Goal: Use online tool/utility: Utilize a website feature to perform a specific function

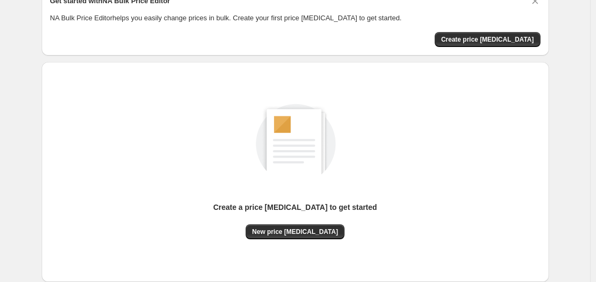
scroll to position [118, 0]
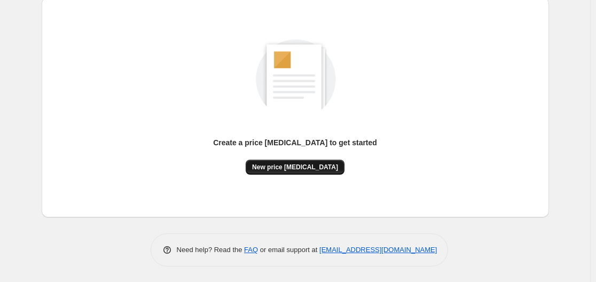
click at [290, 166] on span "New price [MEDICAL_DATA]" at bounding box center [295, 167] width 86 height 9
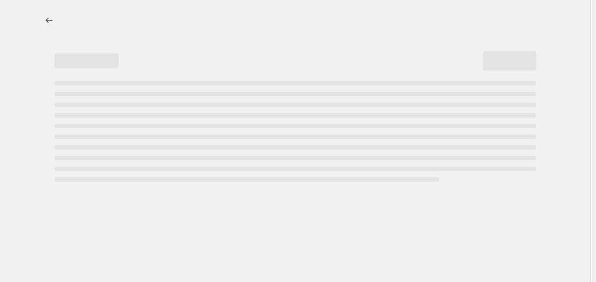
select select "percentage"
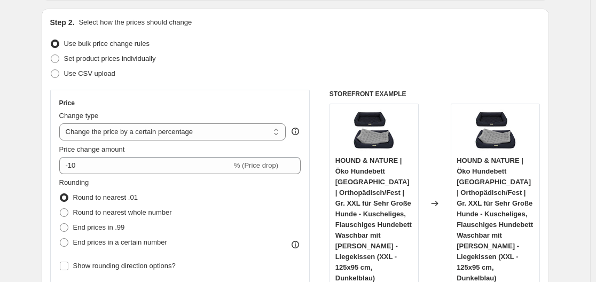
scroll to position [160, 0]
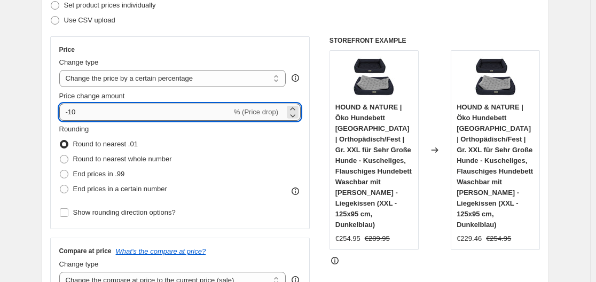
drag, startPoint x: 68, startPoint y: 112, endPoint x: 100, endPoint y: 110, distance: 32.6
click at [101, 110] on input "-10" at bounding box center [145, 112] width 172 height 17
drag, startPoint x: 100, startPoint y: 111, endPoint x: 92, endPoint y: 113, distance: 8.3
click at [99, 111] on input "-10" at bounding box center [145, 112] width 172 height 17
click at [74, 119] on input "-10" at bounding box center [145, 112] width 172 height 17
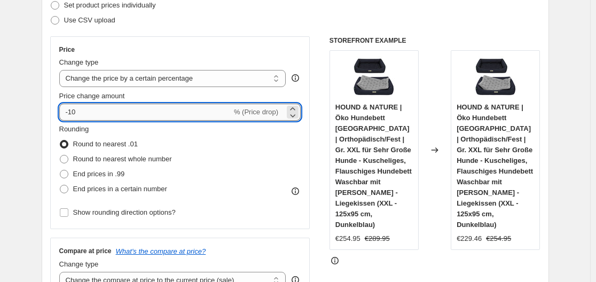
drag, startPoint x: 70, startPoint y: 111, endPoint x: 84, endPoint y: 109, distance: 13.5
click at [84, 109] on input "-10" at bounding box center [145, 112] width 172 height 17
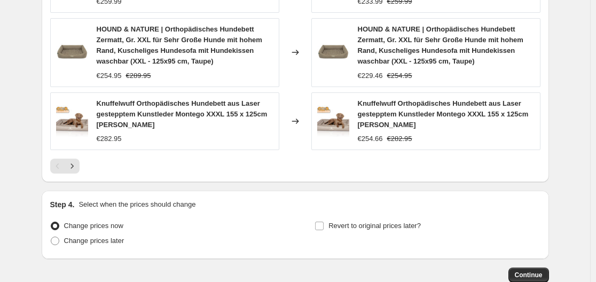
scroll to position [888, 0]
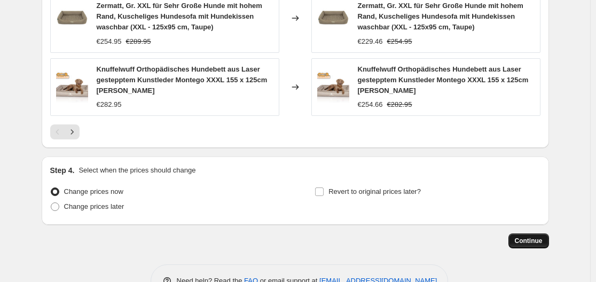
type input "-30"
click at [532, 237] on span "Continue" at bounding box center [529, 241] width 28 height 9
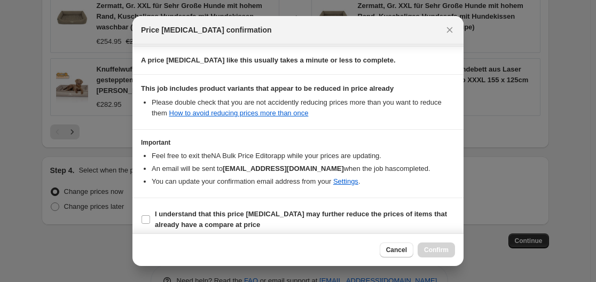
scroll to position [168, 0]
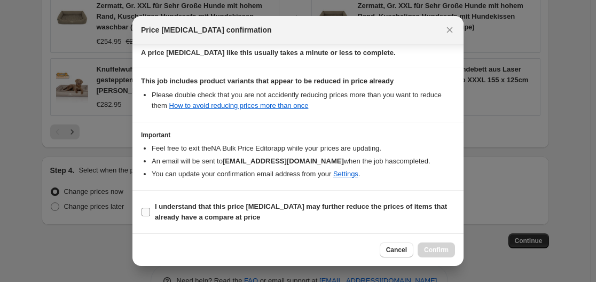
click at [145, 214] on input "I understand that this price [MEDICAL_DATA] may further reduce the prices of it…" at bounding box center [145, 212] width 9 height 9
checkbox input "true"
click at [442, 248] on span "Confirm" at bounding box center [436, 250] width 25 height 9
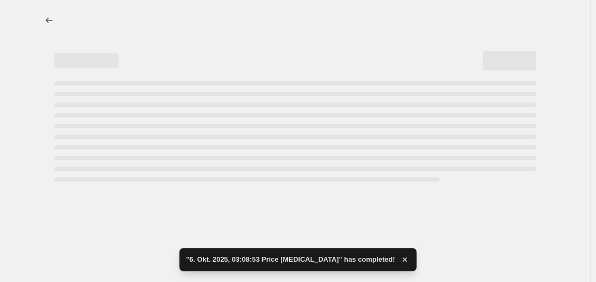
select select "percentage"
